Goal: Task Accomplishment & Management: Use online tool/utility

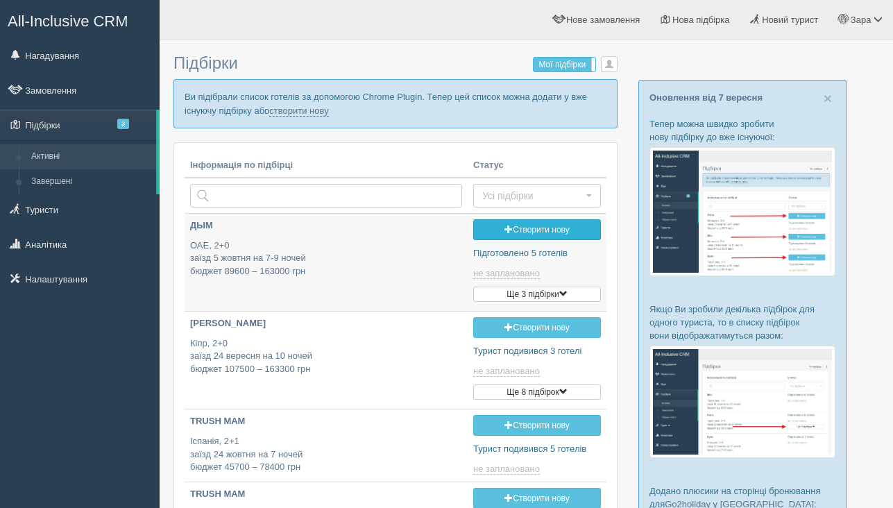
click at [531, 226] on link "Створити нову" at bounding box center [537, 229] width 128 height 21
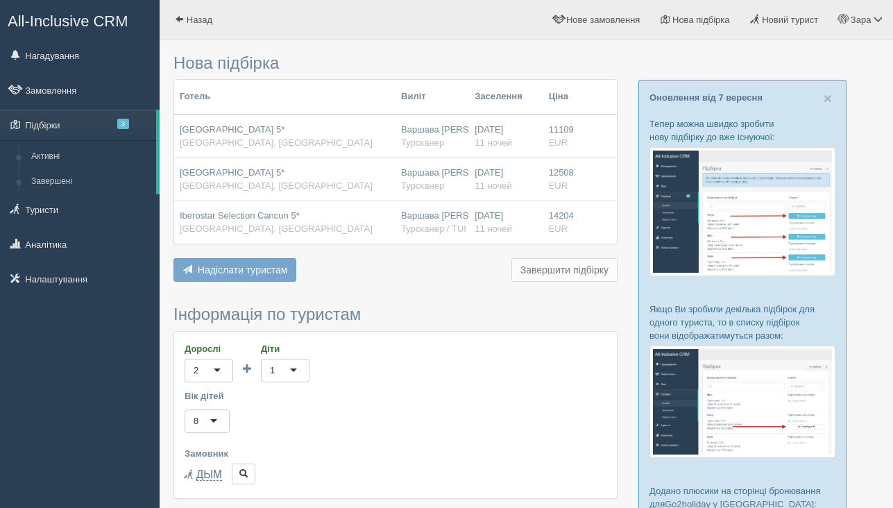
click at [264, 273] on span "Надіслати туристам" at bounding box center [243, 269] width 90 height 11
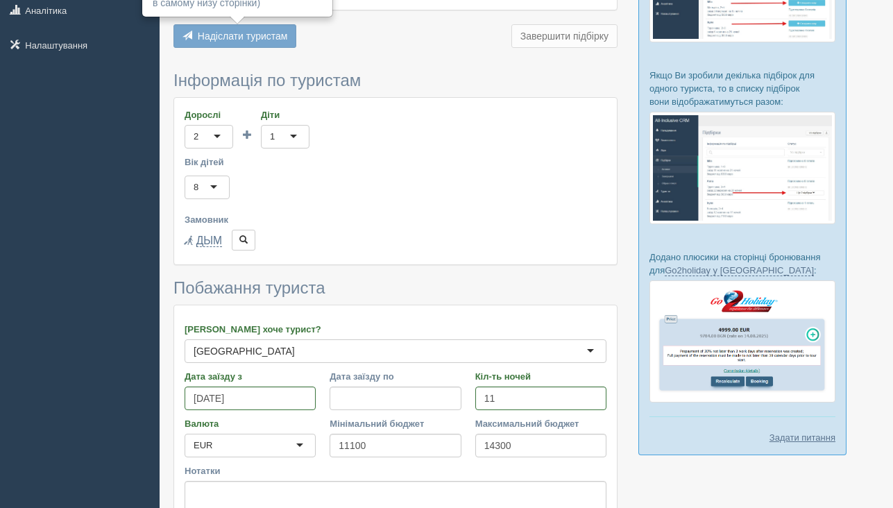
scroll to position [369, 0]
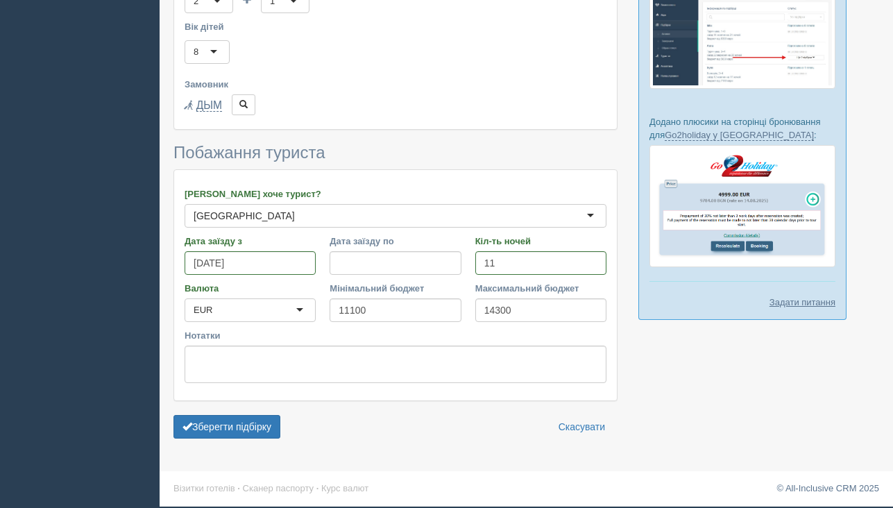
click at [253, 448] on div "Нова підбірка Готель [GEOGRAPHIC_DATA] Заселення Ціна [GEOGRAPHIC_DATA] 5* [GEO…" at bounding box center [526, 69] width 733 height 876
click at [253, 422] on button "Зберегти підбірку" at bounding box center [226, 427] width 107 height 24
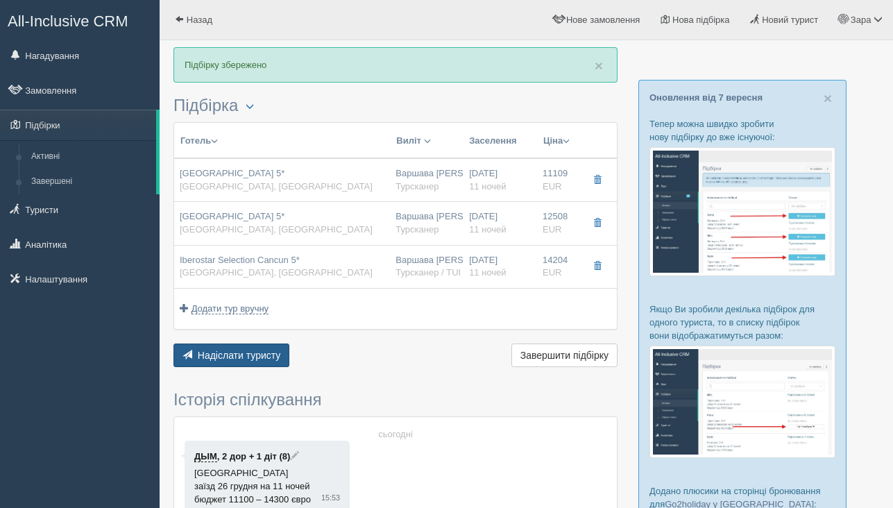
click at [244, 355] on span "Надіслати туристу" at bounding box center [239, 355] width 83 height 11
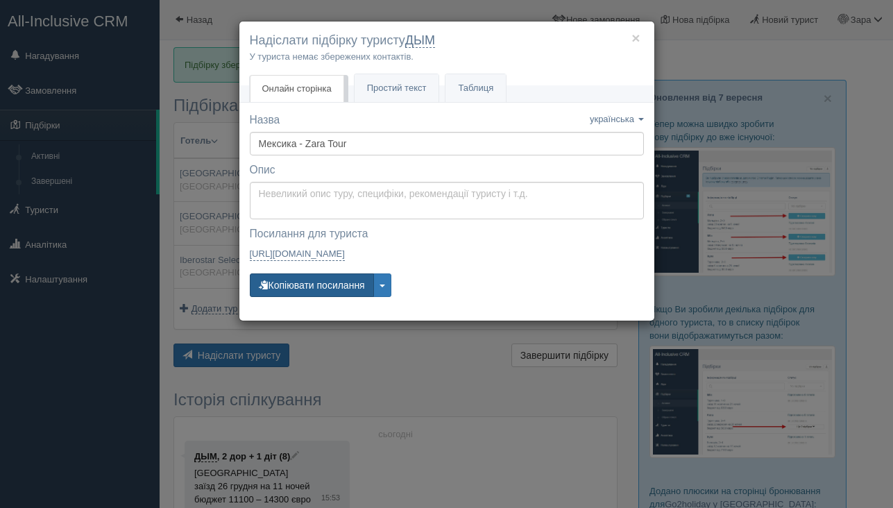
click at [331, 287] on button "Копіювати посилання" at bounding box center [312, 285] width 124 height 24
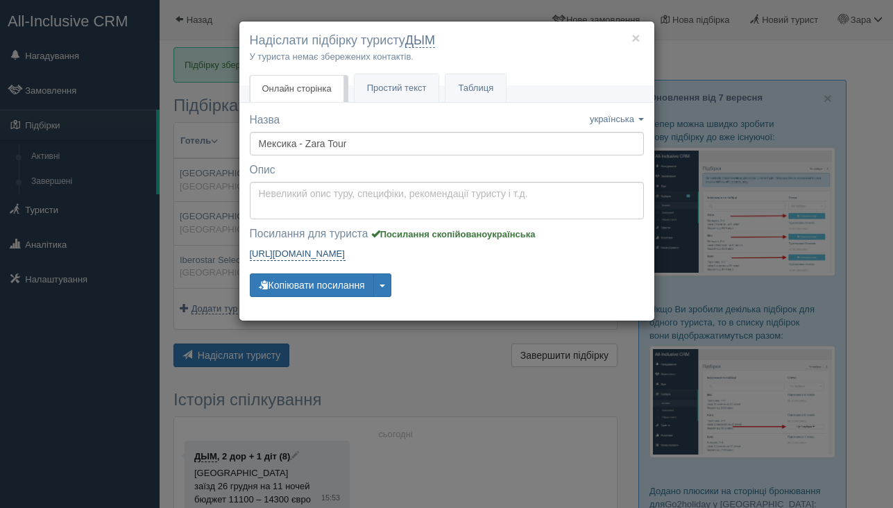
click at [342, 254] on link "https://tourist.allinclusivecrm.com/a/3645284871/8510783413/beZGAf82B0 https://…" at bounding box center [298, 254] width 96 height 14
